Goal: Information Seeking & Learning: Learn about a topic

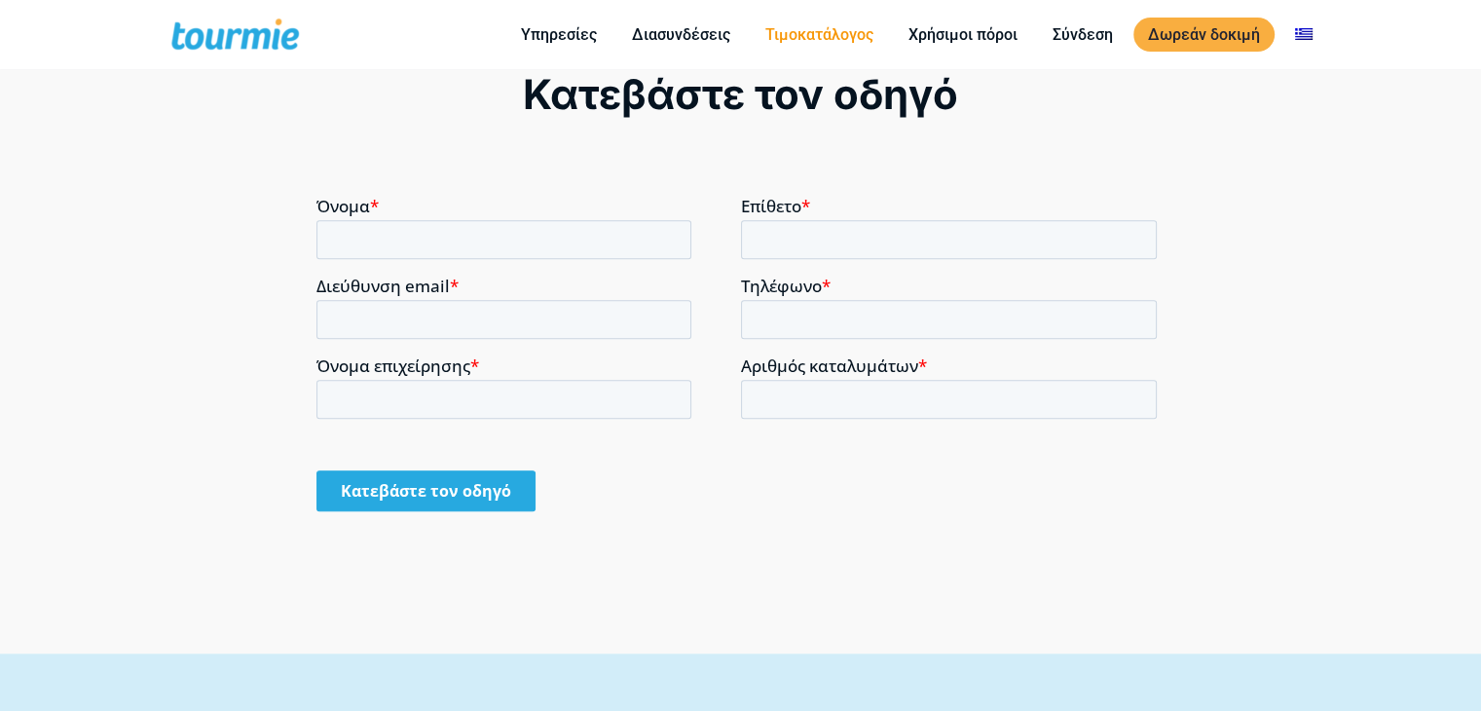
click at [793, 36] on link "Τιμοκατάλογος" at bounding box center [819, 34] width 137 height 24
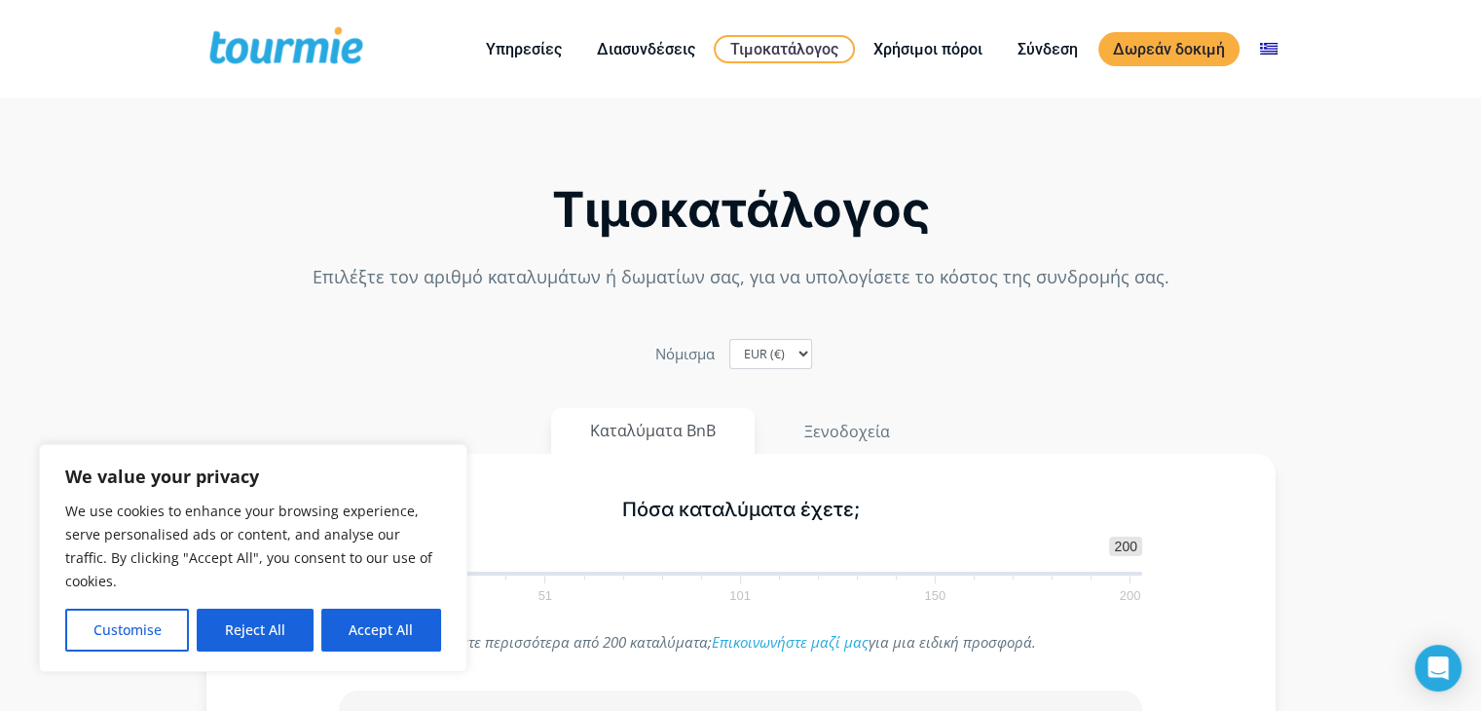
click at [541, 484] on div "Πόσα καταλύματα έχετε; 1 200 0 0 1 1 51 101 150 200 1" at bounding box center [741, 546] width 844 height 127
click at [385, 633] on button "Accept All" at bounding box center [381, 630] width 120 height 43
checkbox input "true"
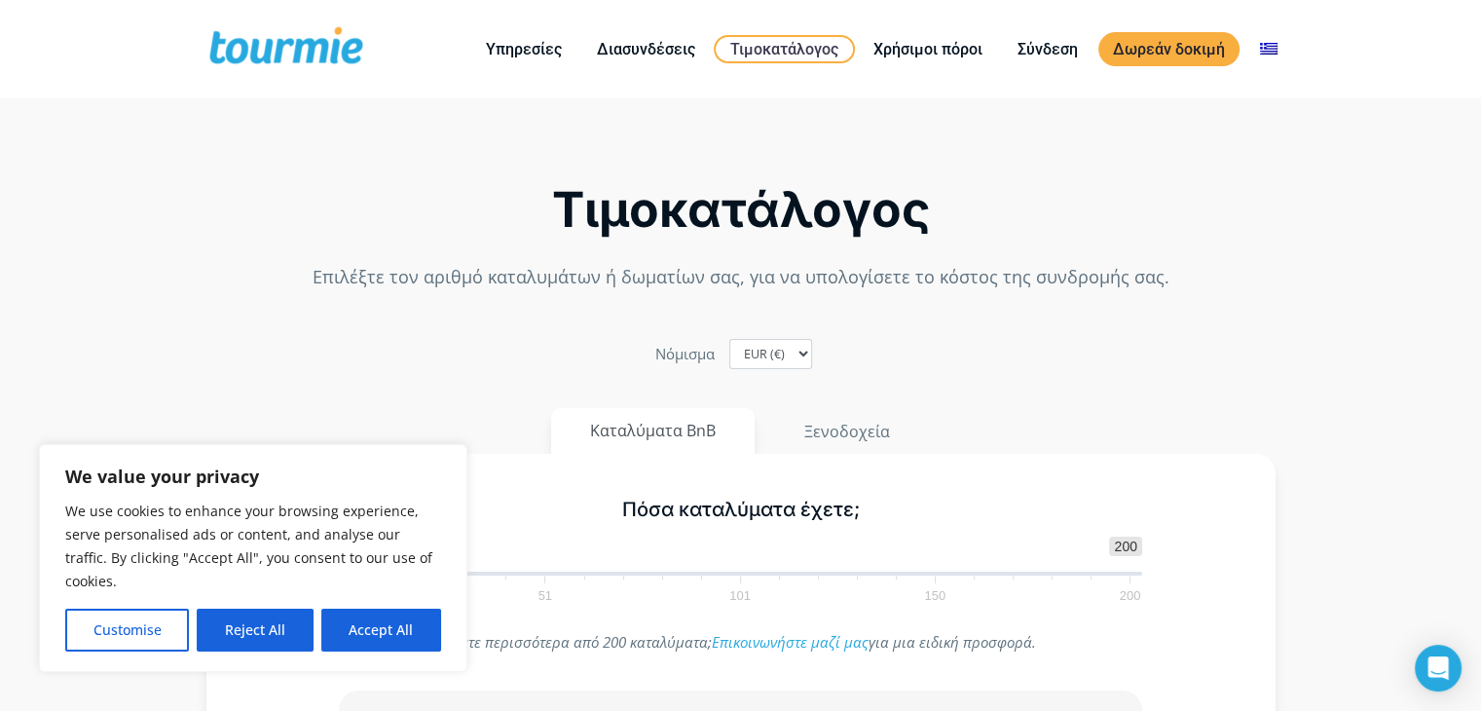
checkbox input "true"
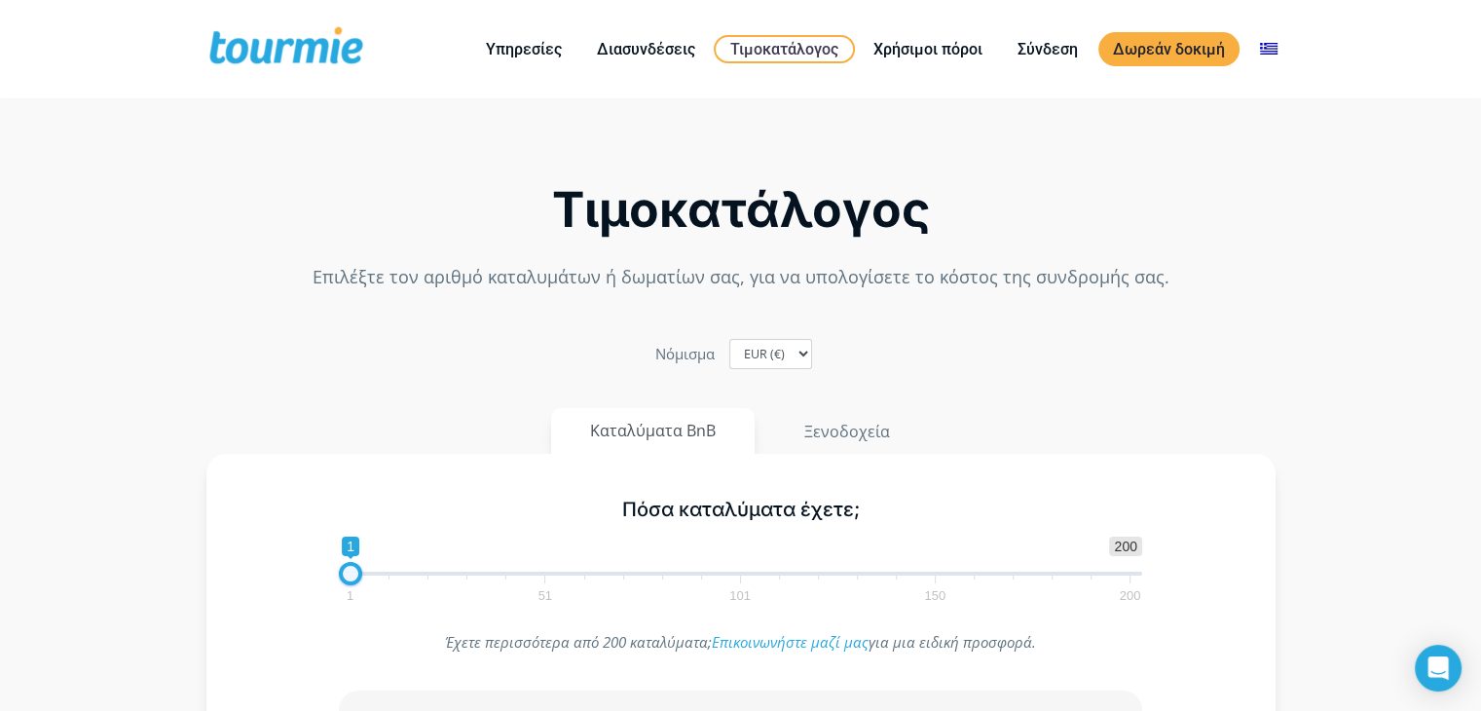
click at [356, 579] on span at bounding box center [350, 573] width 23 height 23
type input "7"
drag, startPoint x: 353, startPoint y: 573, endPoint x: 378, endPoint y: 575, distance: 25.4
click at [378, 575] on span at bounding box center [373, 573] width 23 height 23
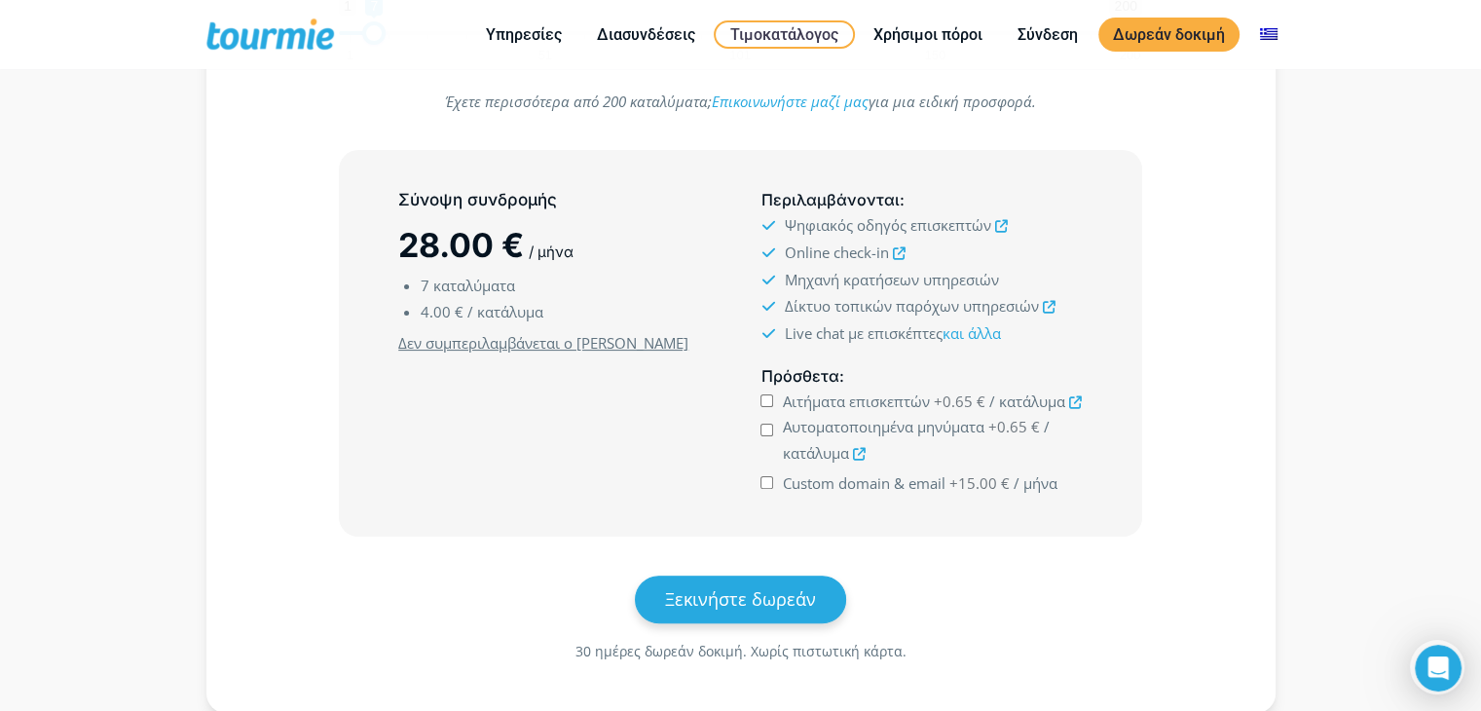
scroll to position [447, 0]
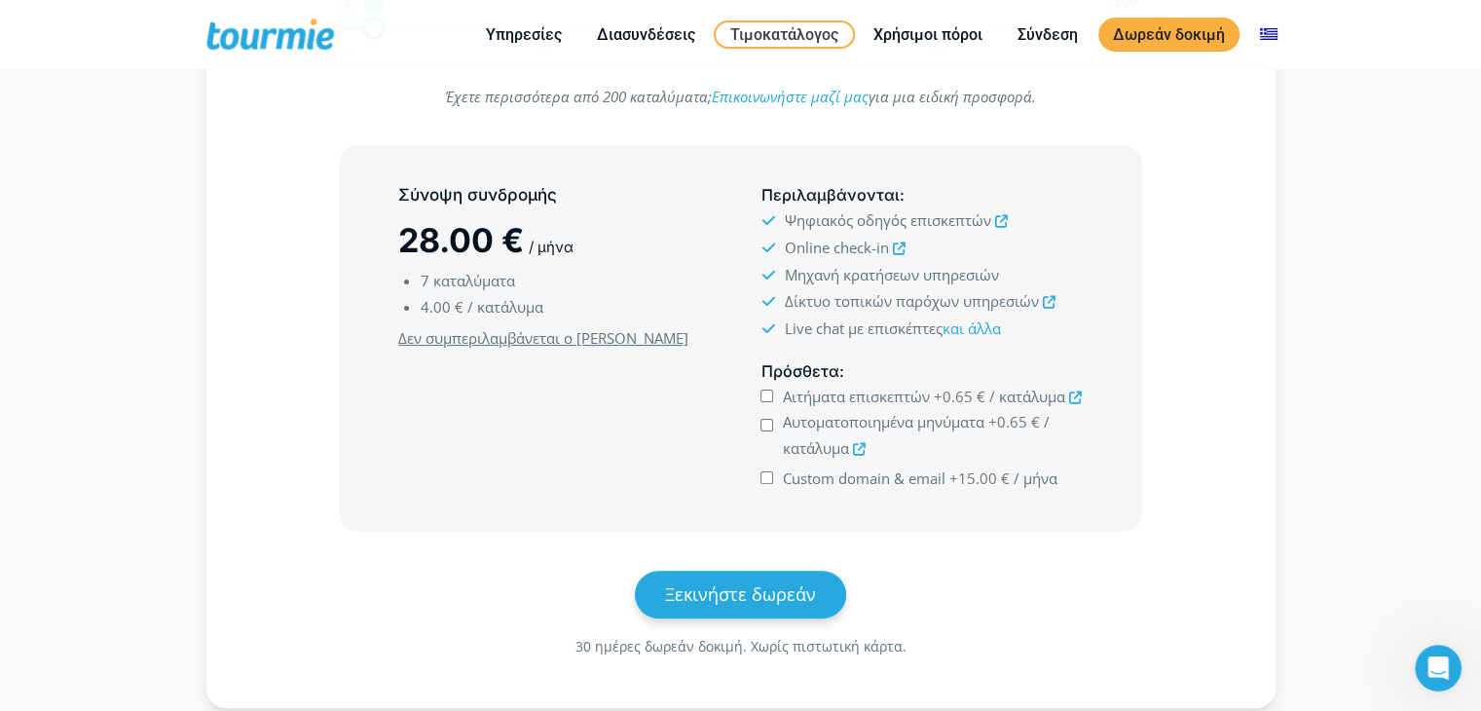
click at [1052, 305] on icon at bounding box center [1048, 302] width 13 height 13
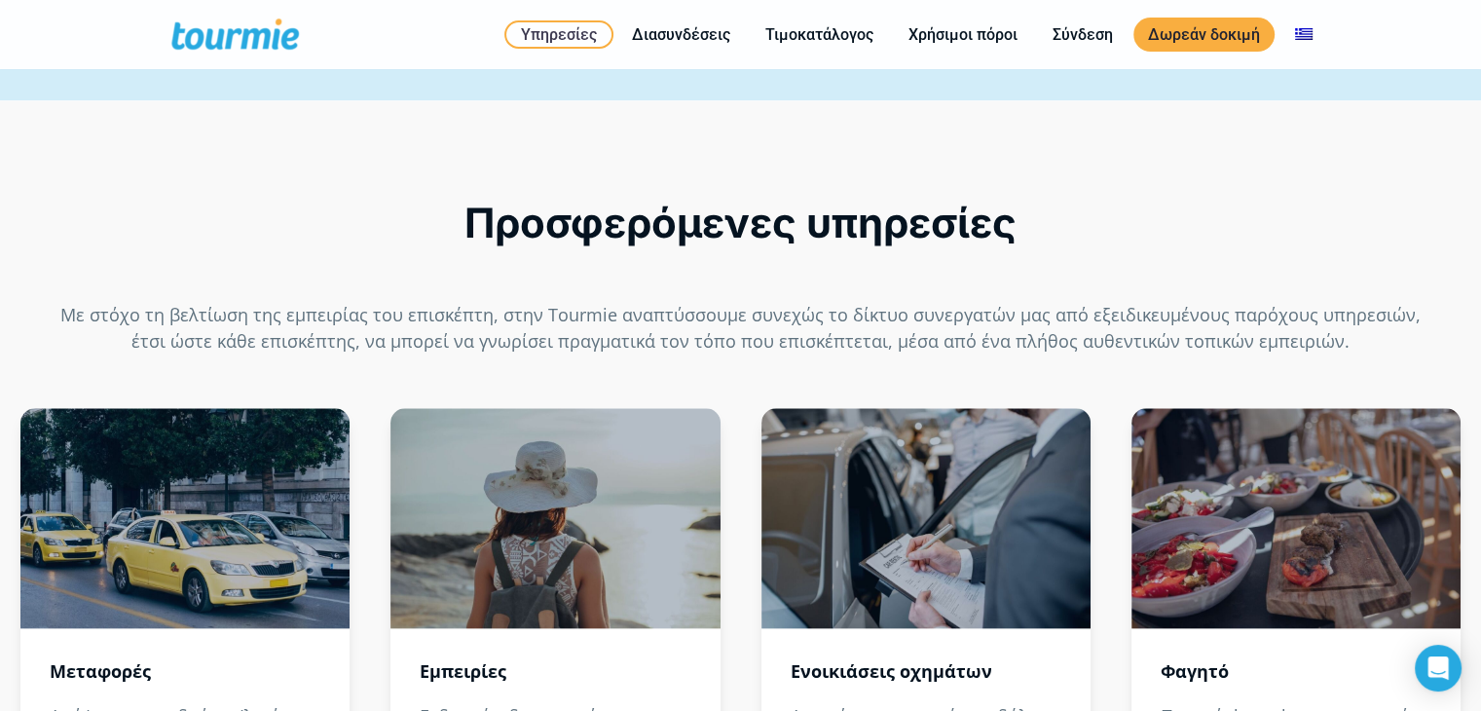
scroll to position [2059, 0]
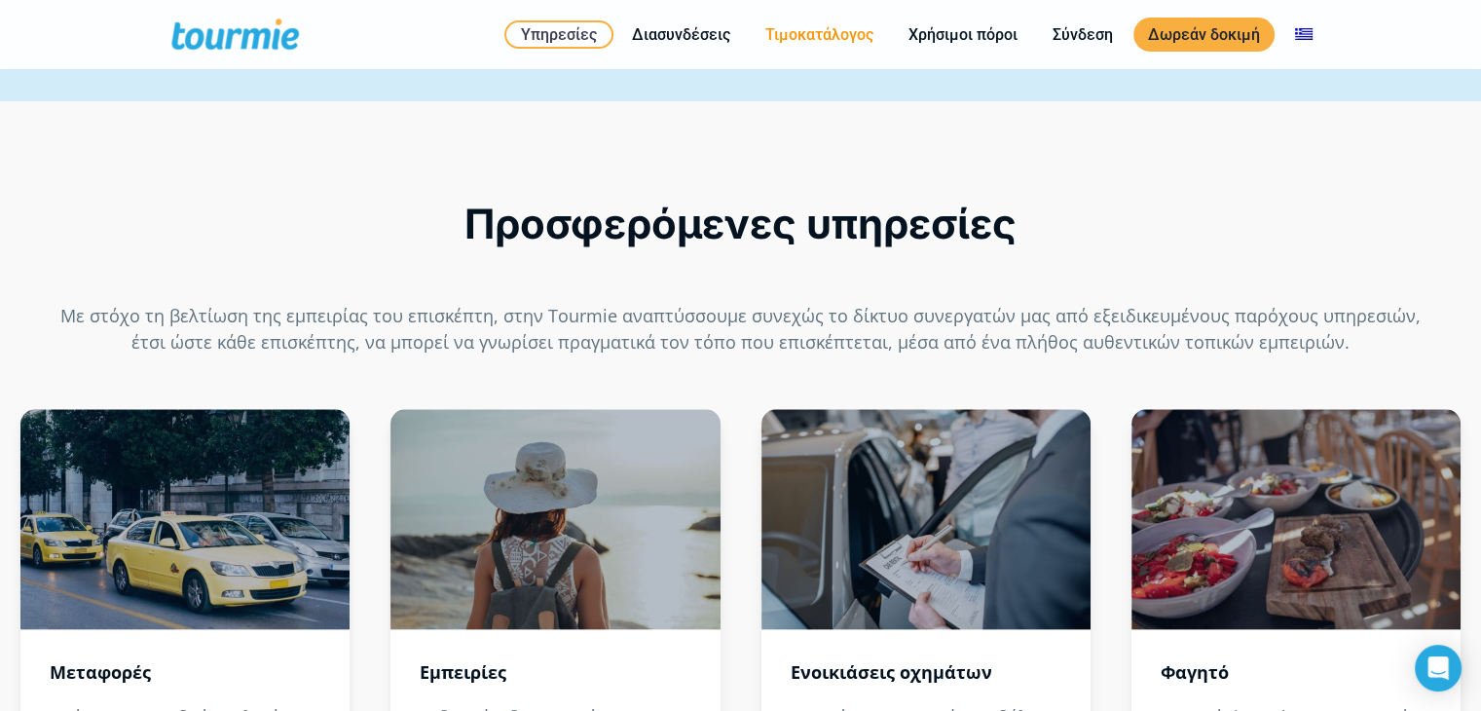
click at [781, 32] on link "Τιμοκατάλογος" at bounding box center [819, 34] width 137 height 24
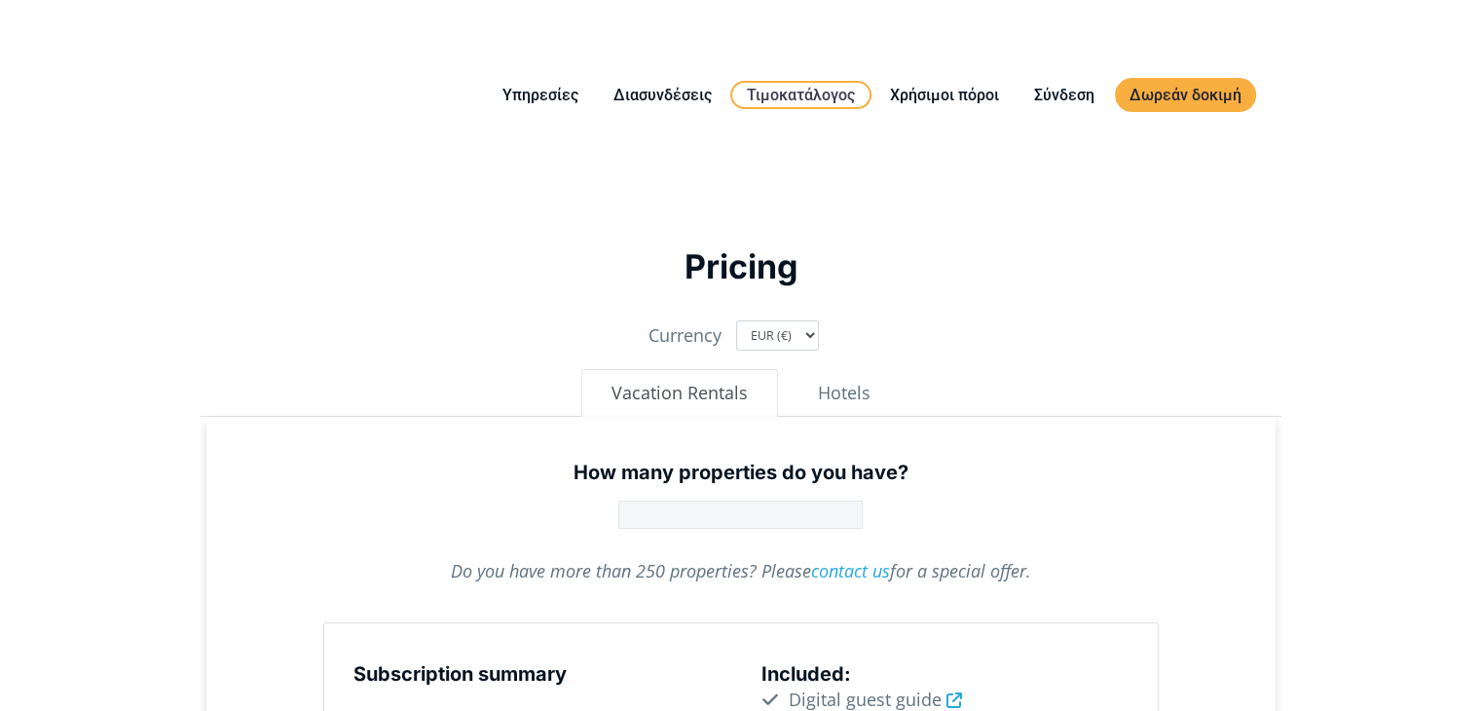
type input "1"
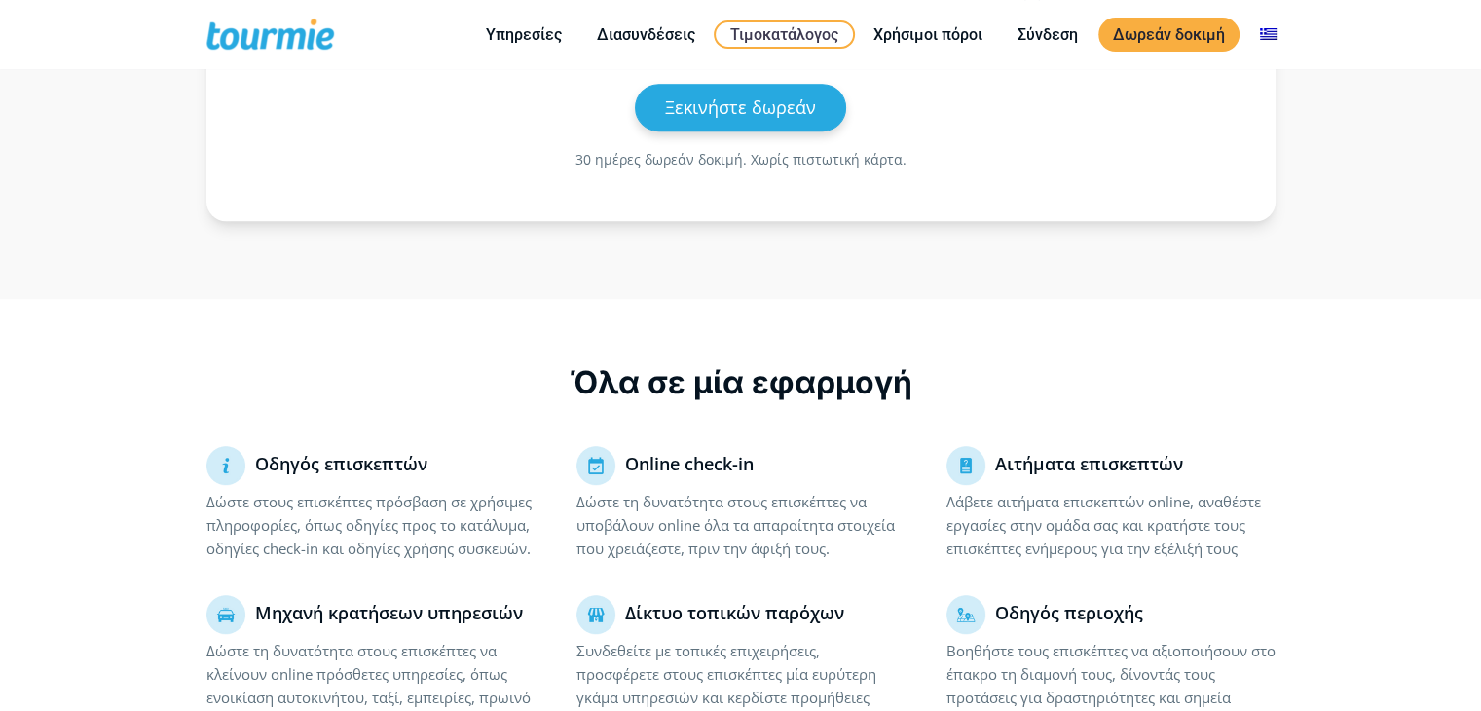
scroll to position [935, 0]
checkbox input "true"
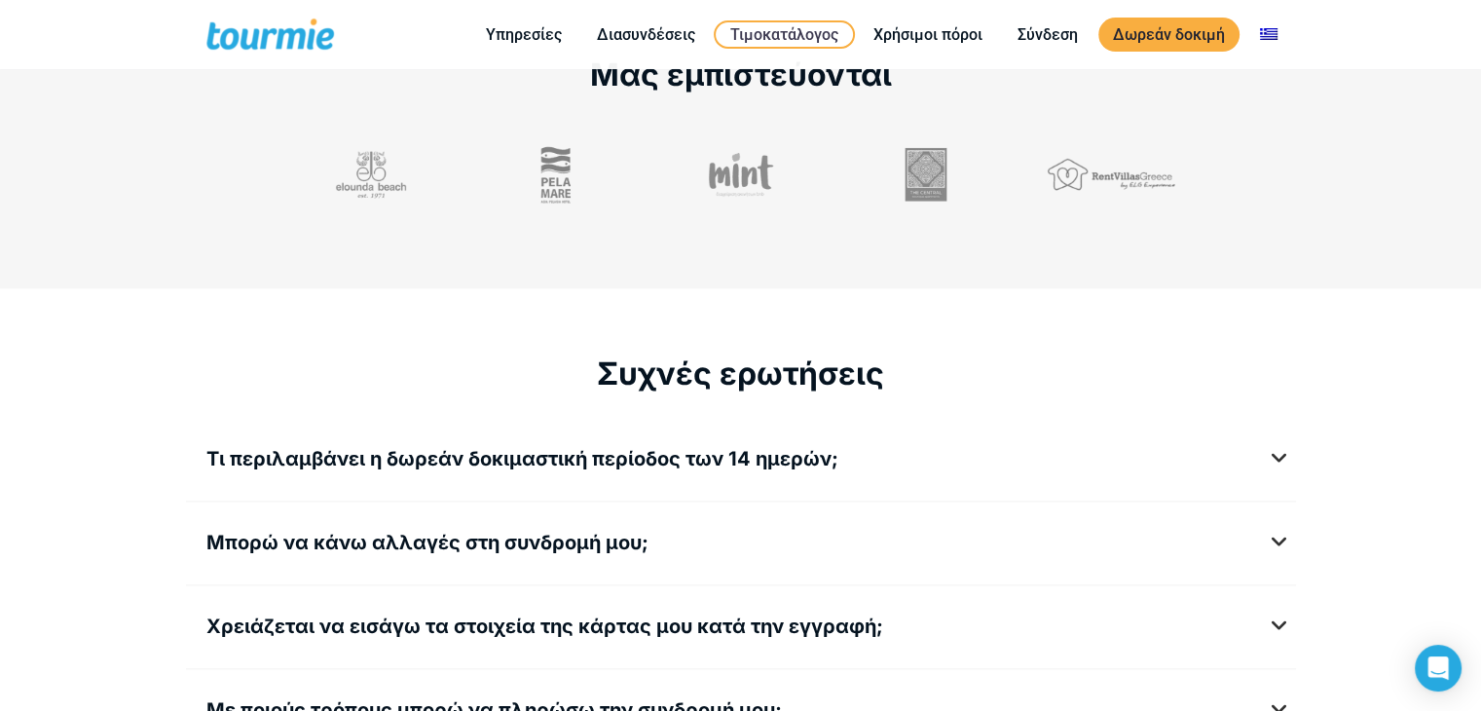
scroll to position [2264, 0]
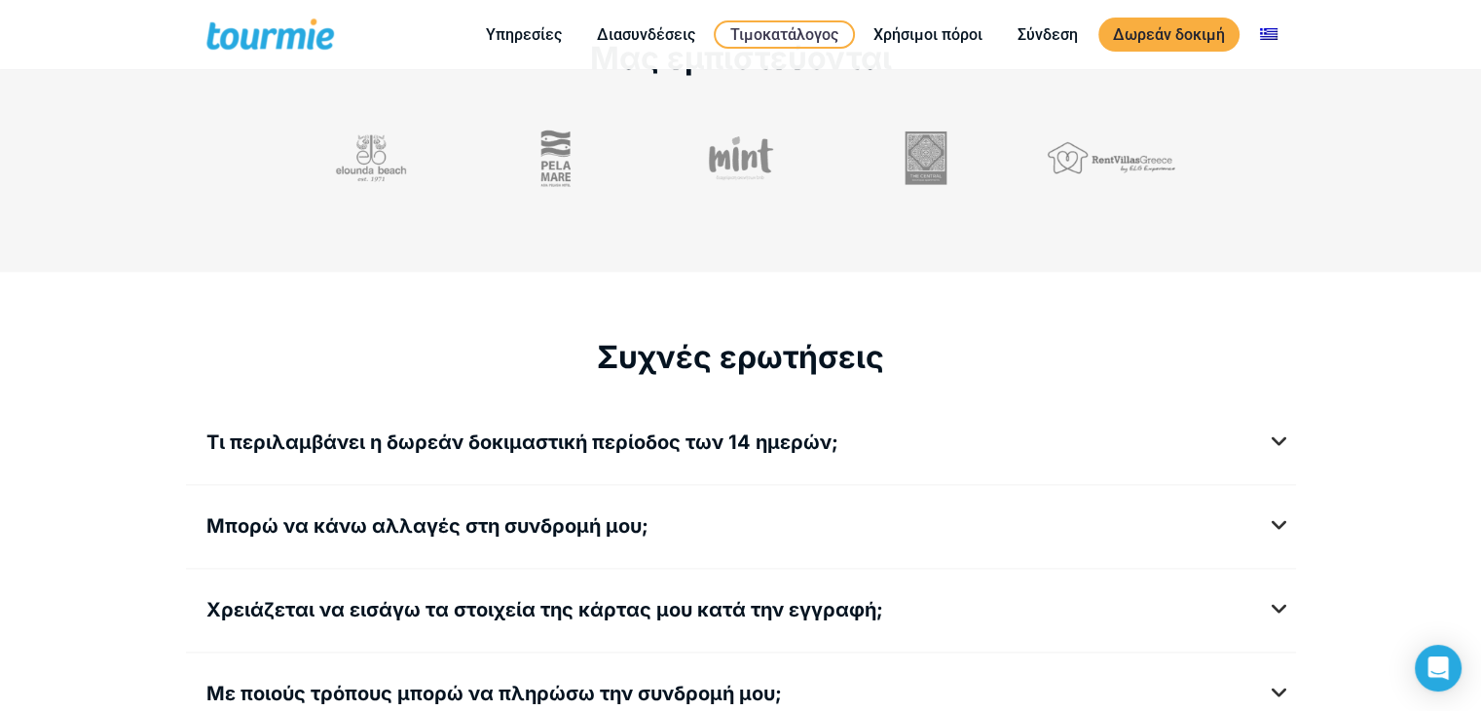
click at [514, 514] on span "Μπορώ να κάνω αλλαγές στη συνδρομή μου;" at bounding box center [427, 525] width 442 height 23
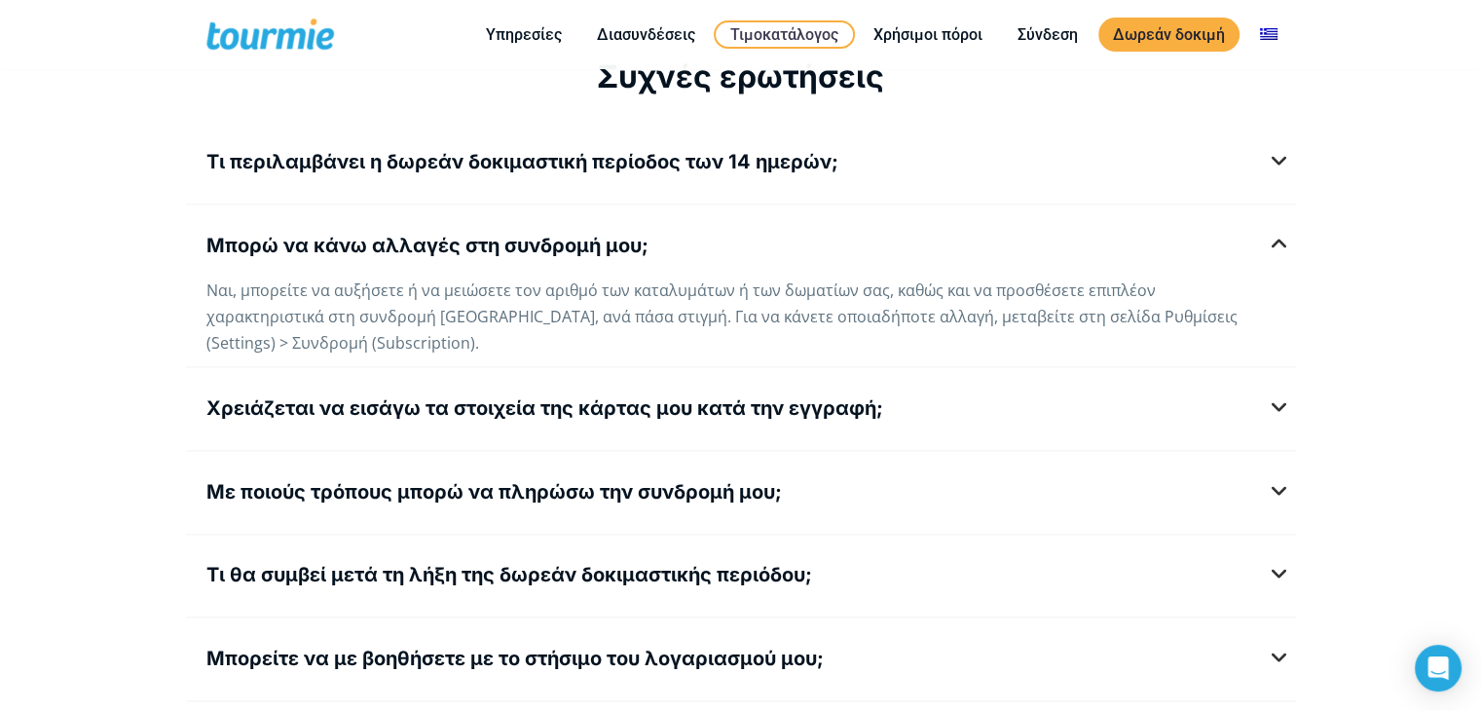
scroll to position [2548, 0]
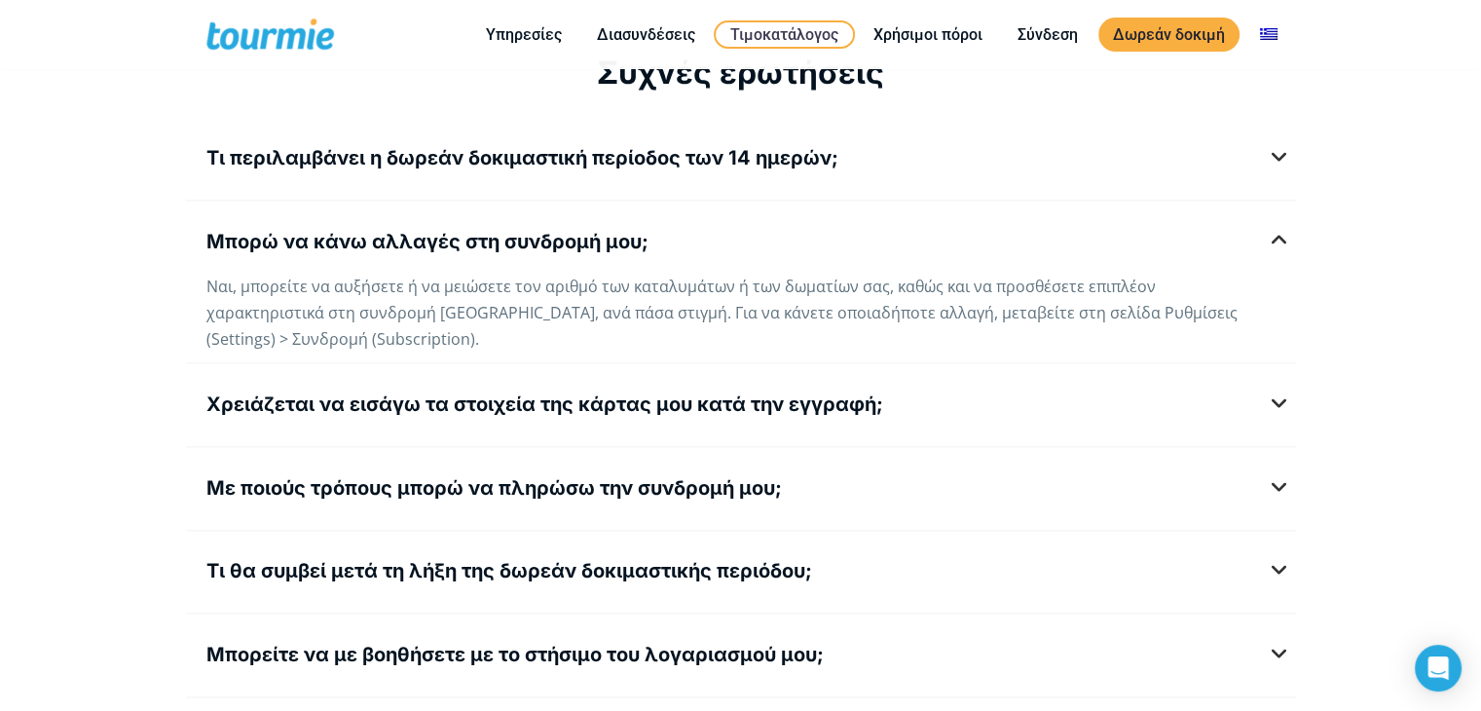
click at [531, 393] on span "Χρειάζεται να εισάγω τα στοιχεία της κάρτας μου κατά την εγγραφή;" at bounding box center [544, 404] width 677 height 23
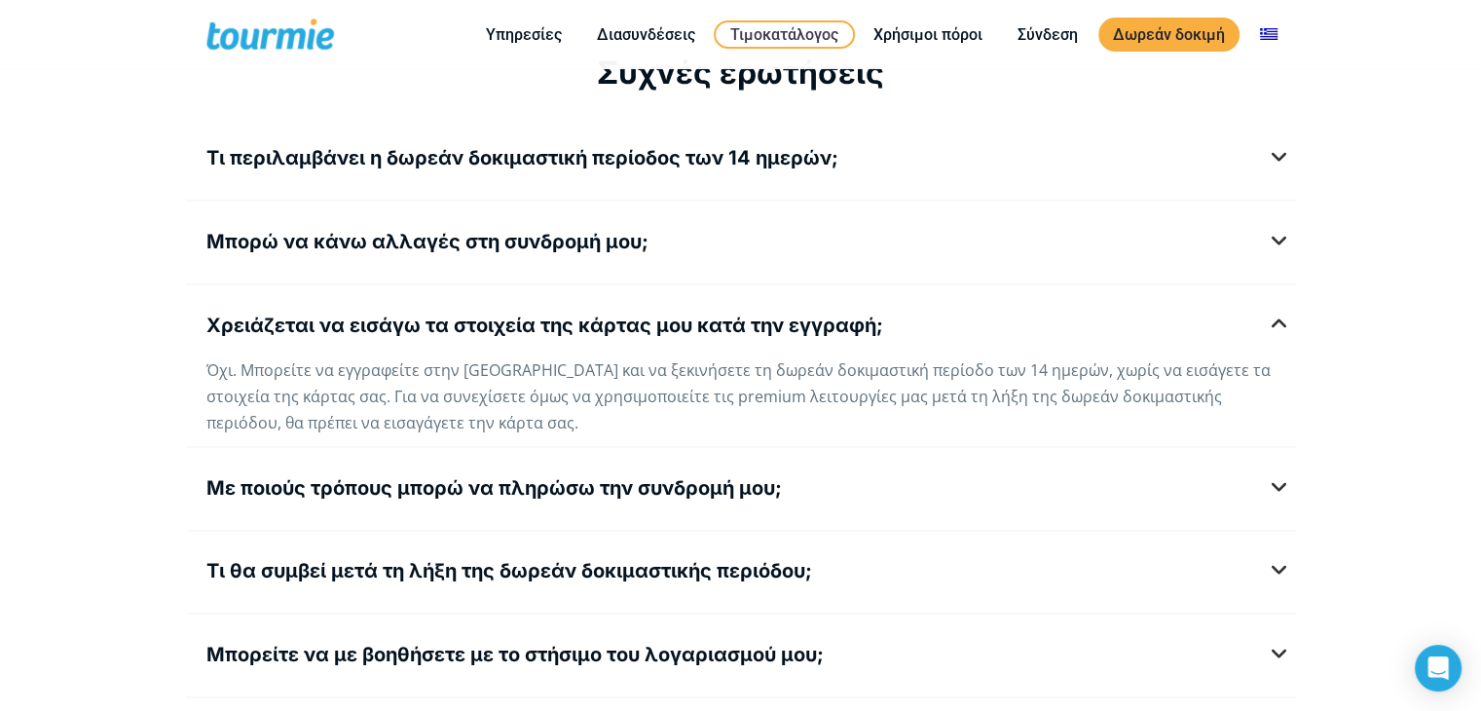
click at [480, 476] on span "Με ποιούς τρόπους μπορώ να πληρώσω την συνδρομή μου;" at bounding box center [494, 487] width 576 height 23
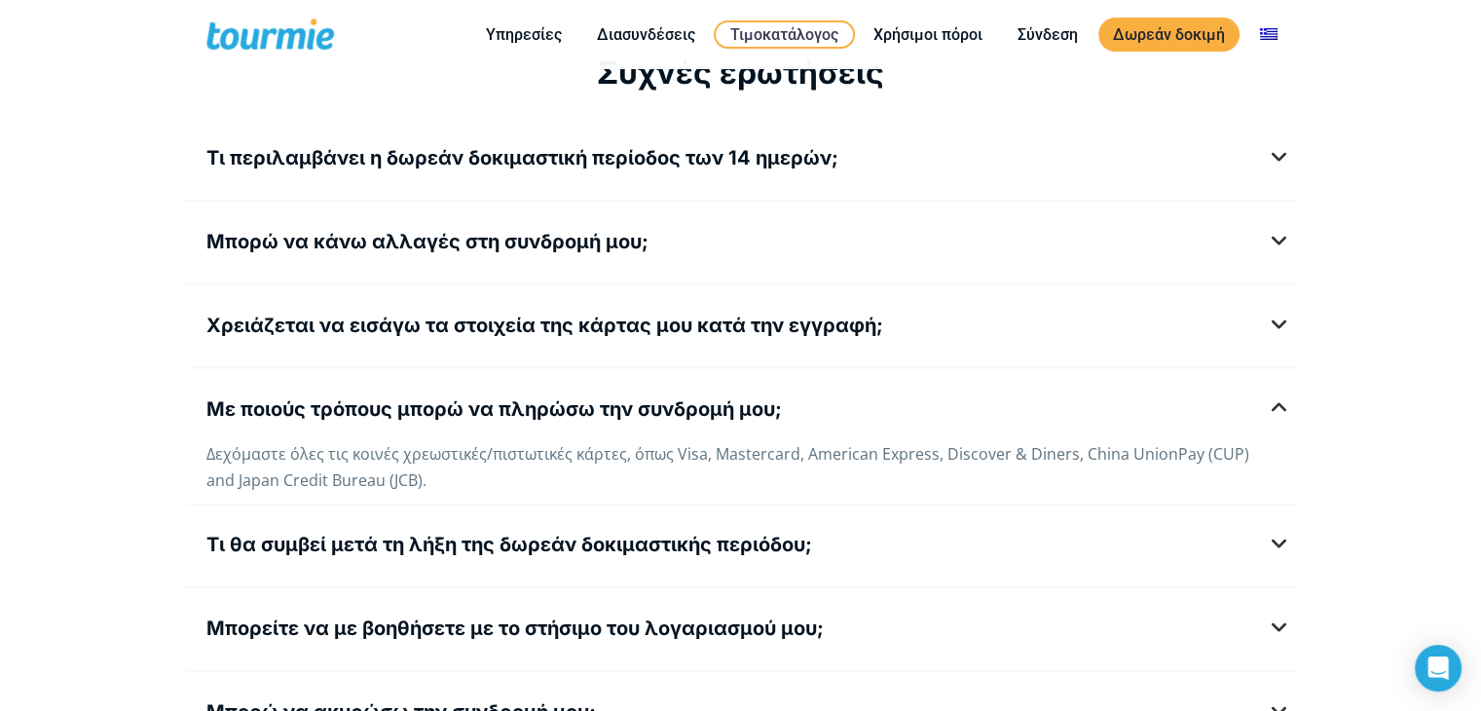
click at [460, 537] on span "Τι θα συμβεί μετά τη λήξη της δωρεάν δοκιμαστικής περιόδου;" at bounding box center [509, 544] width 606 height 23
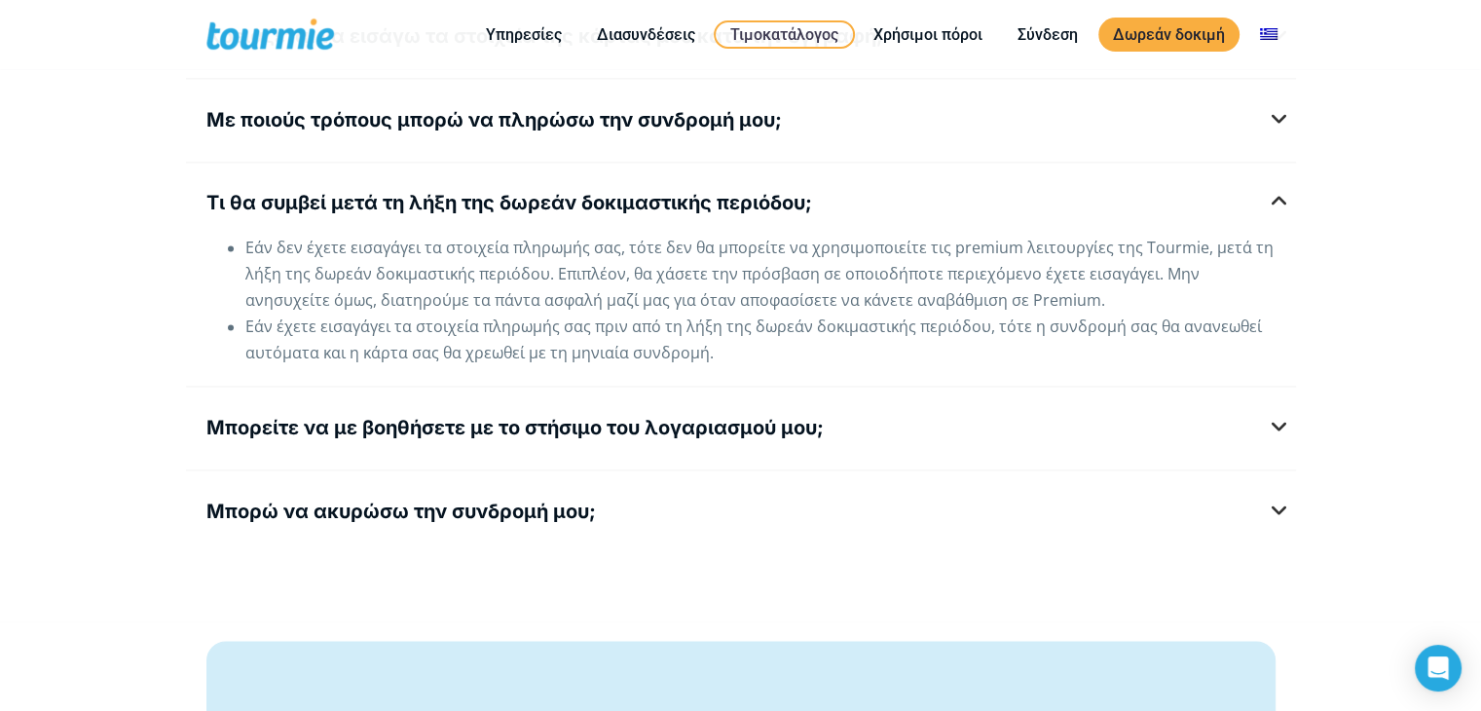
scroll to position [2844, 0]
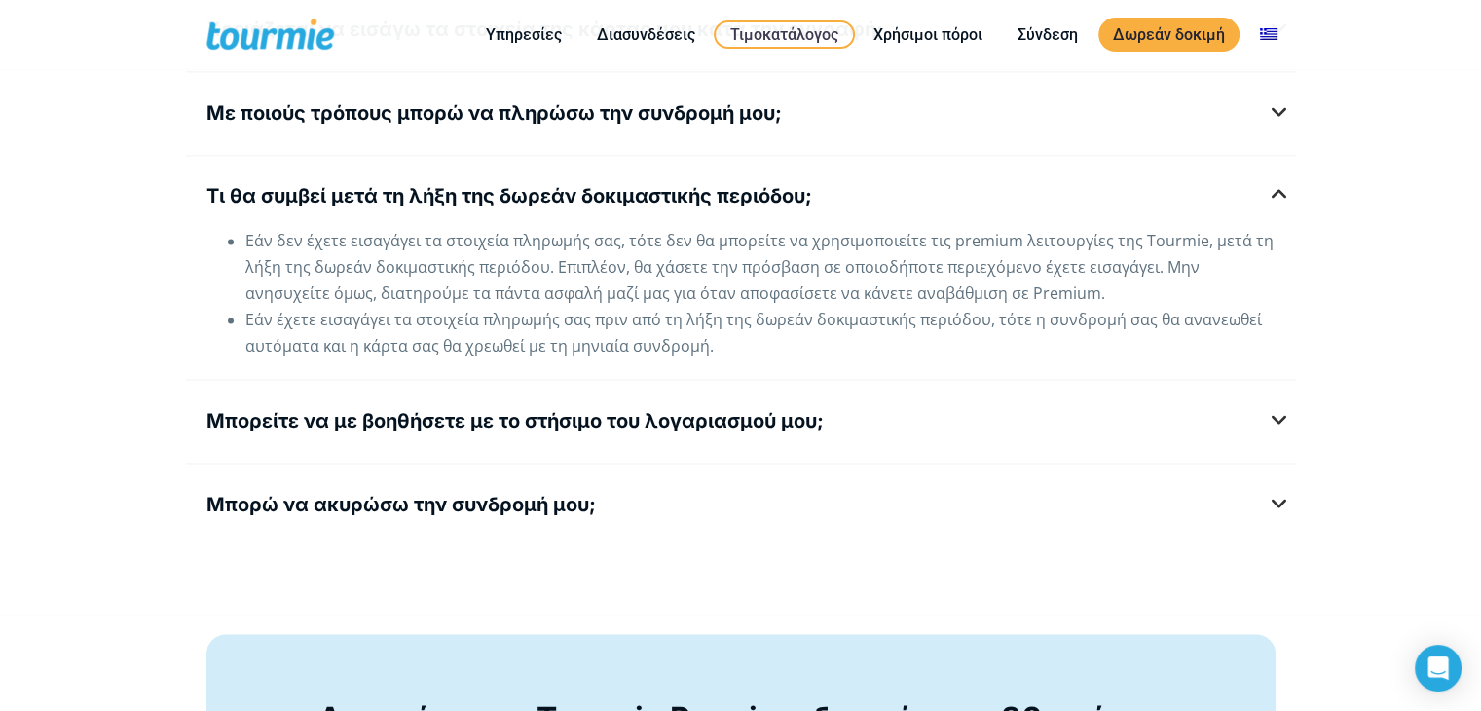
click at [563, 409] on span "Μπορείτε να με βοηθήσετε με το στήσιμο του λογαριασμού μου;" at bounding box center [515, 420] width 618 height 23
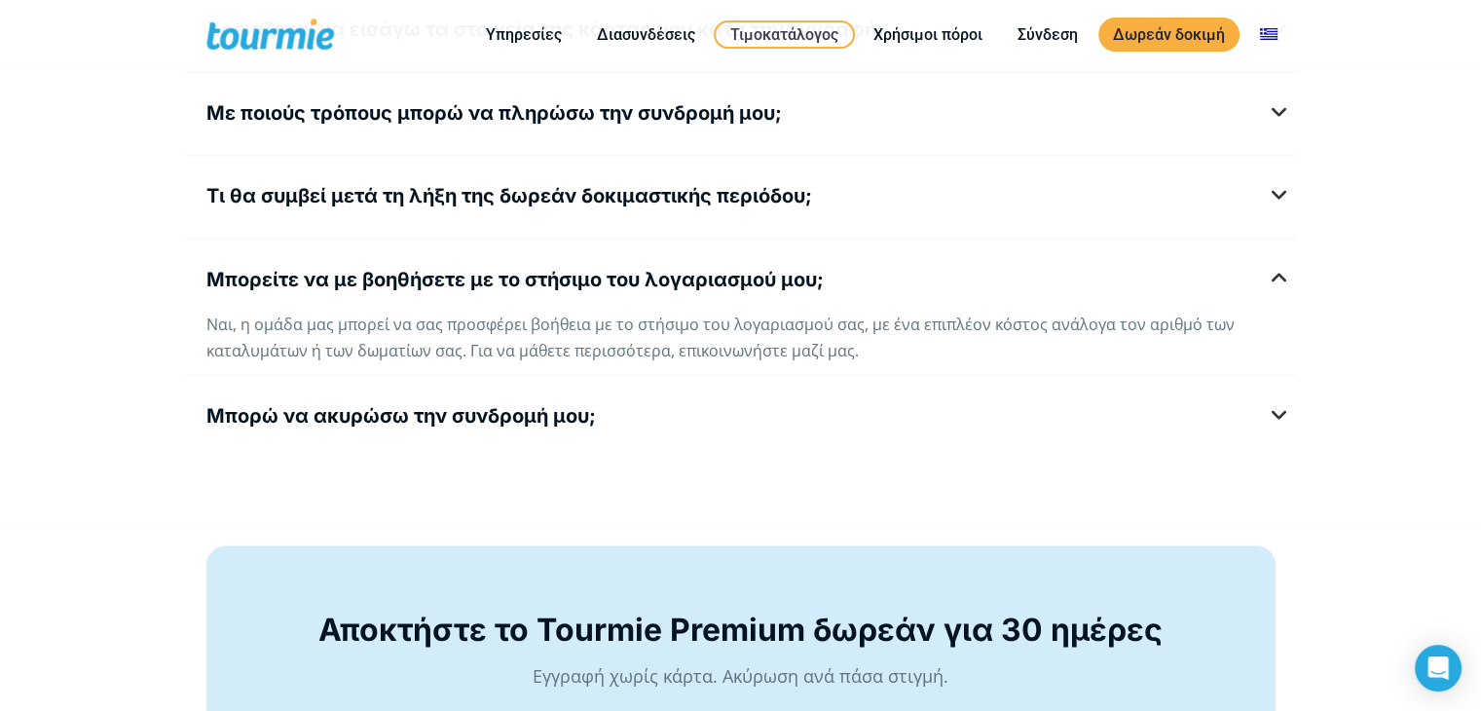
click at [409, 417] on span "Μπορώ να ακυρώσω την συνδρομή μου;" at bounding box center [401, 415] width 390 height 23
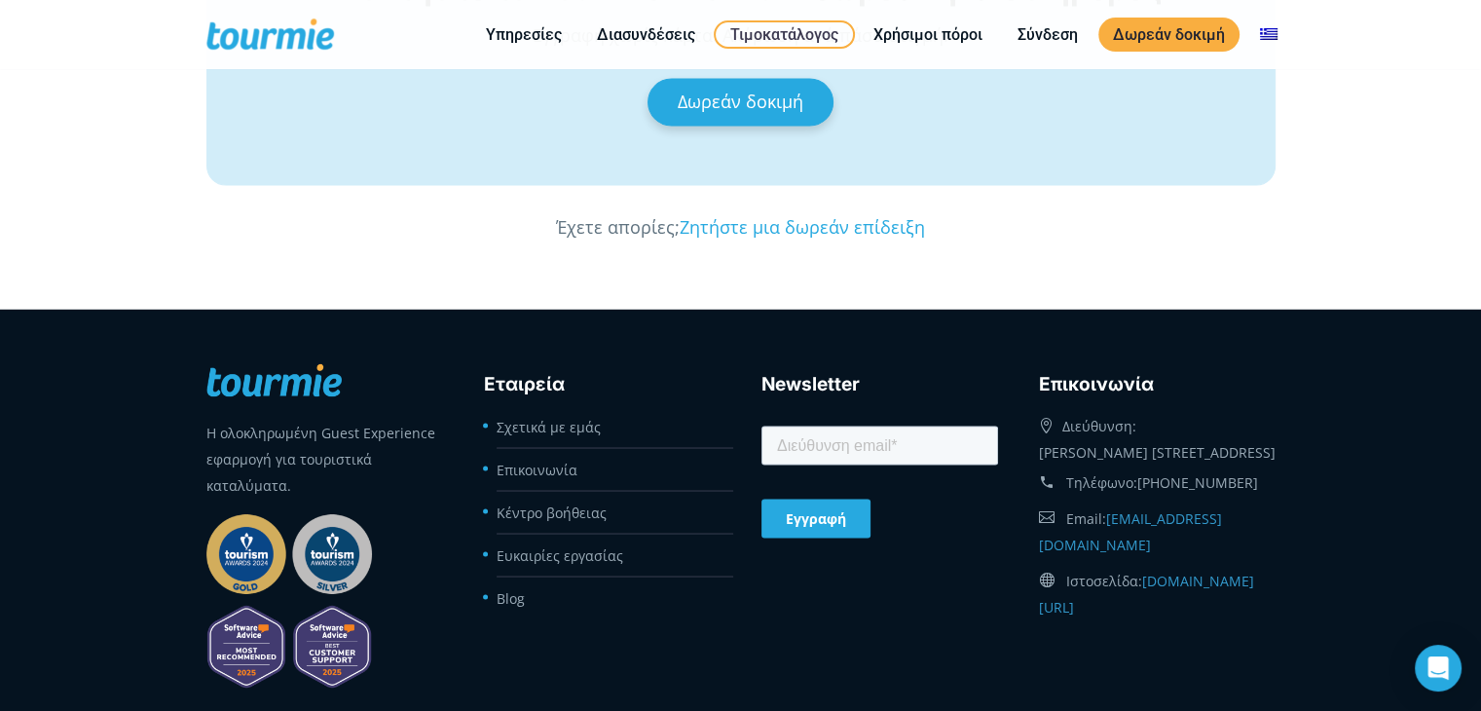
scroll to position [3460, 0]
